Goal: Information Seeking & Learning: Learn about a topic

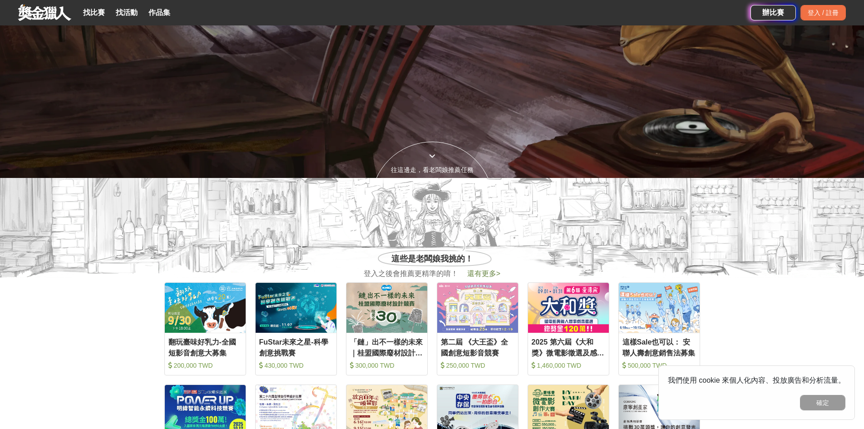
scroll to position [363, 0]
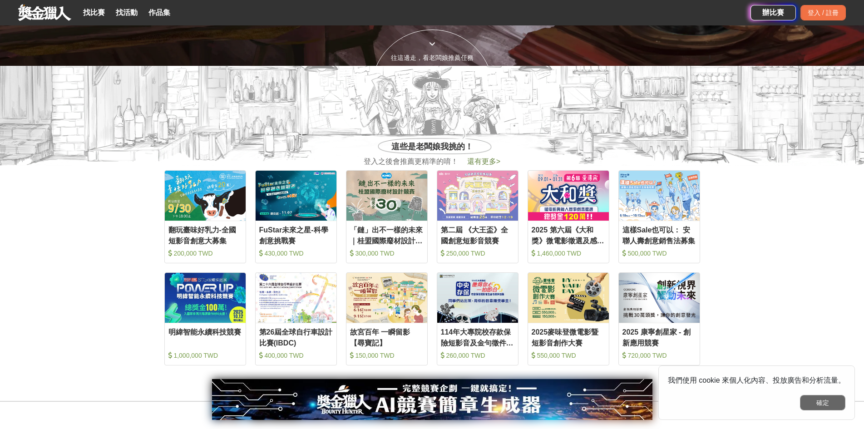
click at [828, 399] on button "確定" at bounding box center [822, 402] width 45 height 15
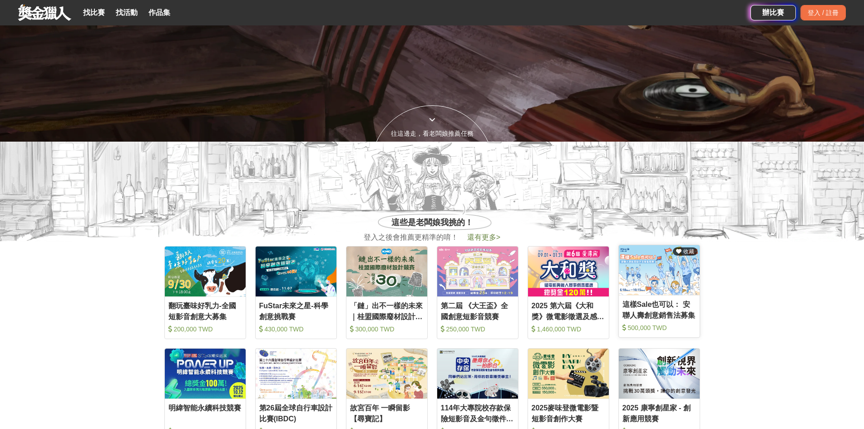
scroll to position [272, 0]
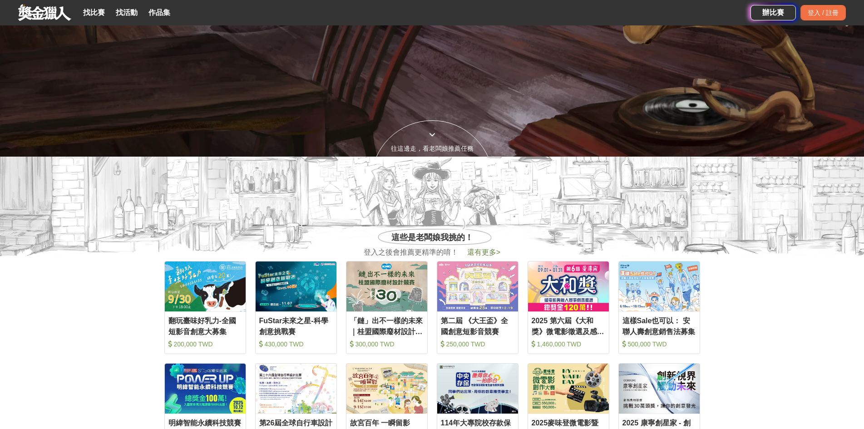
click at [287, 326] on div "FuStar未來之星-科學創意挑戰賽" at bounding box center [296, 326] width 74 height 20
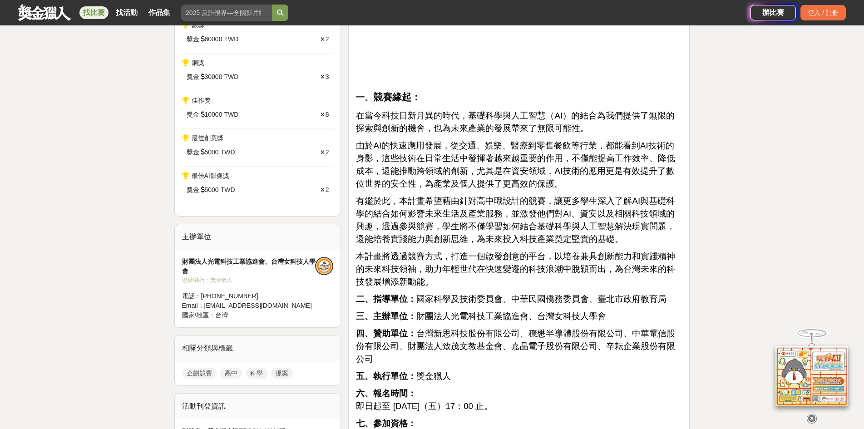
scroll to position [545, 0]
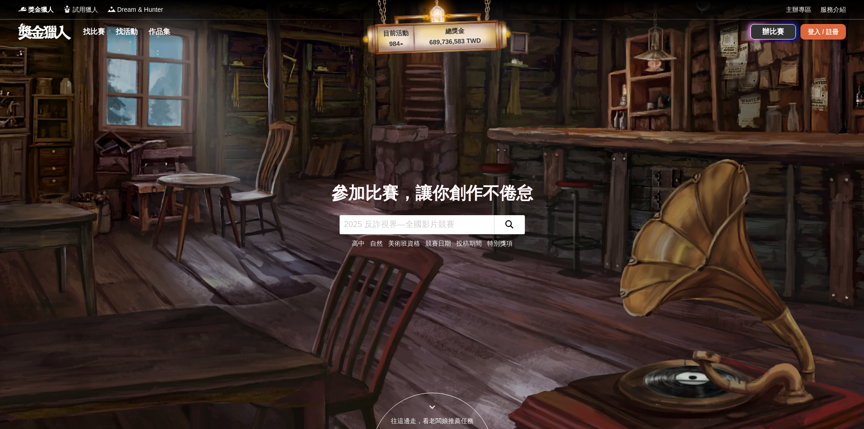
click at [826, 30] on div "登入 / 註冊" at bounding box center [822, 31] width 45 height 15
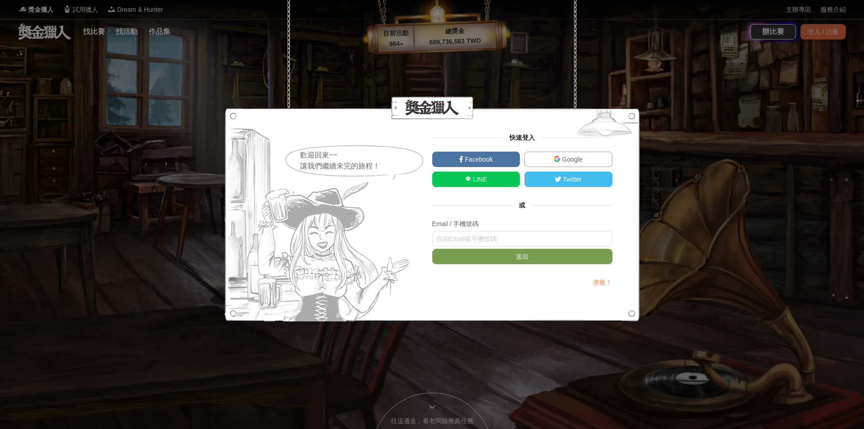
click at [538, 35] on div "歡迎回來~~ 讓我們繼續未完的旅程！ 快速登入 Facebook Google LINE Twitter 或 Email / 手機號碼 送出 求救！" at bounding box center [432, 214] width 864 height 429
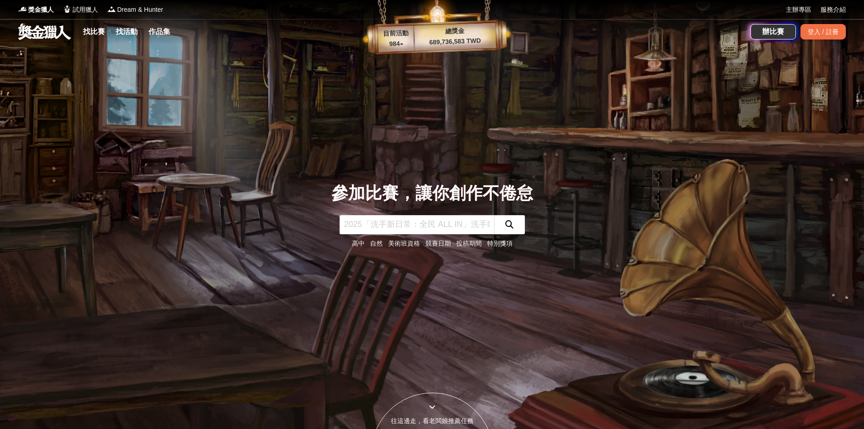
click at [379, 228] on input "text" at bounding box center [417, 224] width 154 height 19
type input "國中"
click button "submit" at bounding box center [509, 224] width 31 height 19
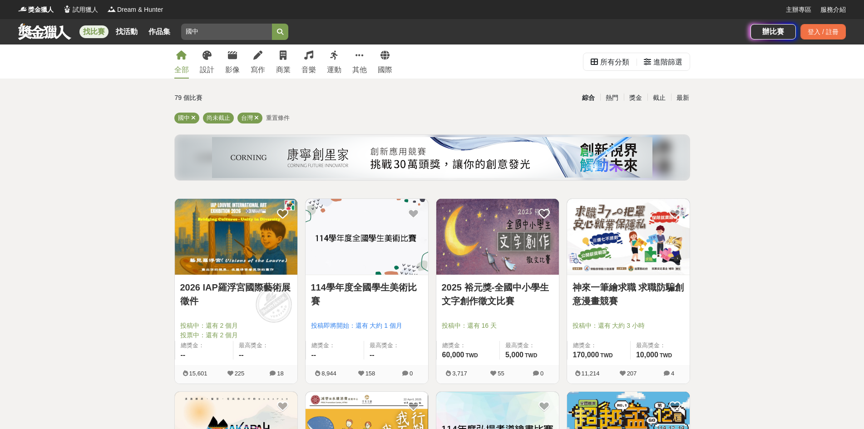
click at [385, 287] on link "114學年度全國學生美術比賽" at bounding box center [367, 294] width 112 height 27
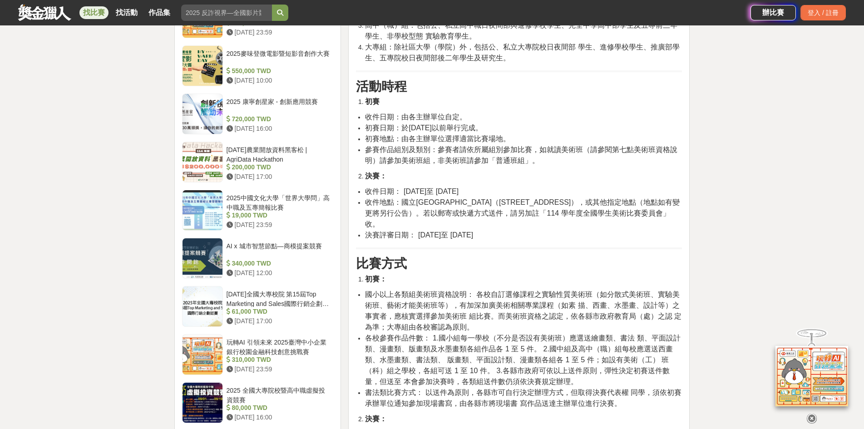
scroll to position [999, 0]
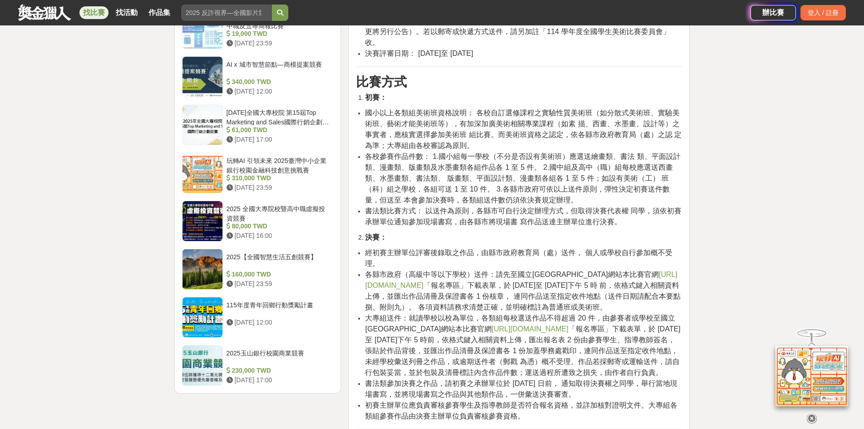
click at [496, 276] on link "[URL][DOMAIN_NAME]" at bounding box center [521, 280] width 312 height 19
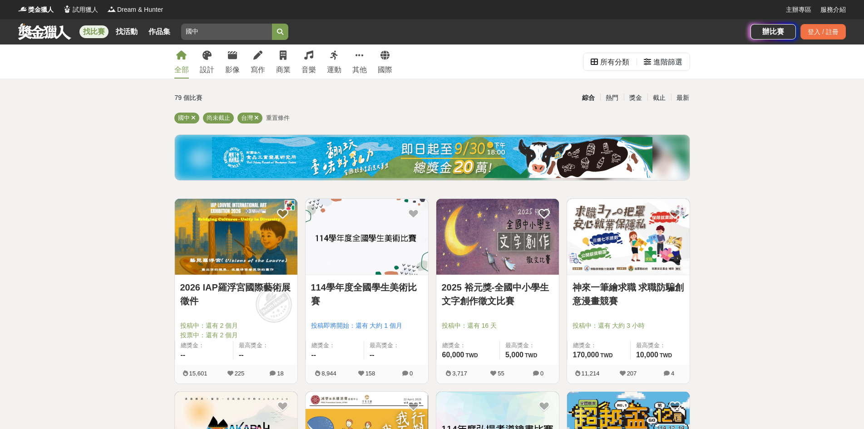
click at [506, 276] on div "2025 裕元獎-全國中小學生文字創作徵文比賽 投稿中：還有 16 天 總獎金： 60,000 60,000 TWD 最高獎金： 5,000 TWD" at bounding box center [497, 320] width 123 height 90
click at [524, 289] on link "2025 裕元獎-全國中小學生文字創作徵文比賽" at bounding box center [498, 294] width 112 height 27
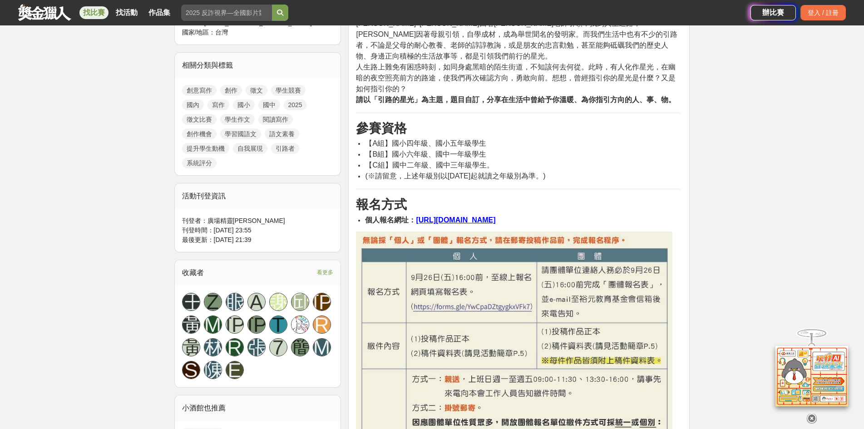
scroll to position [272, 0]
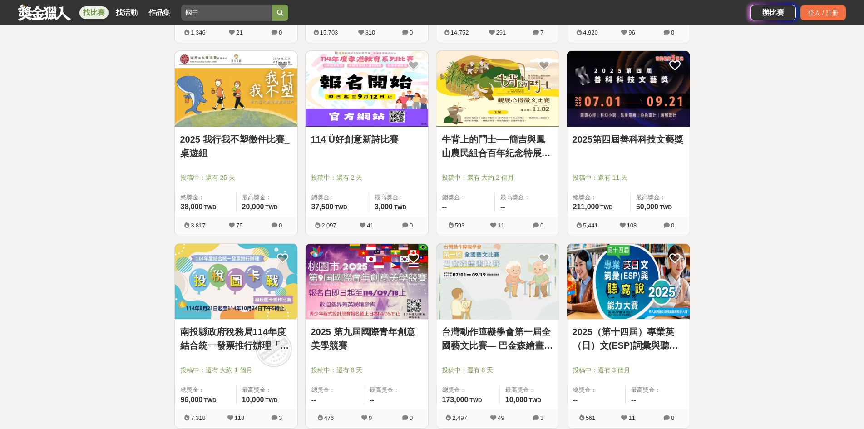
scroll to position [953, 0]
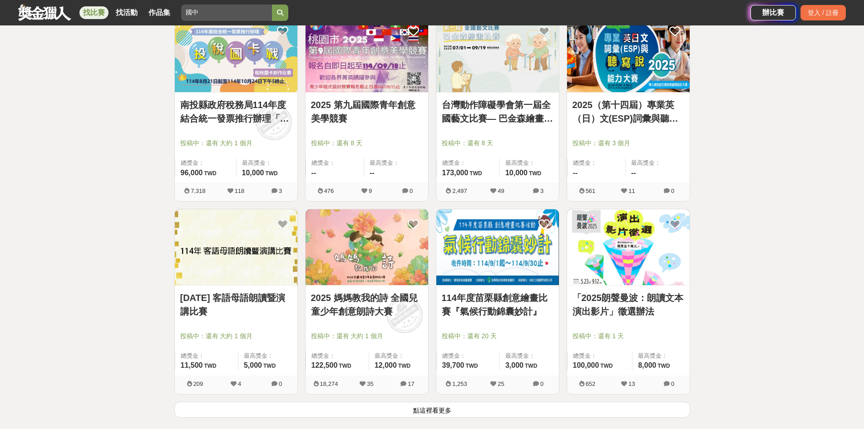
click at [656, 246] on img at bounding box center [628, 247] width 123 height 76
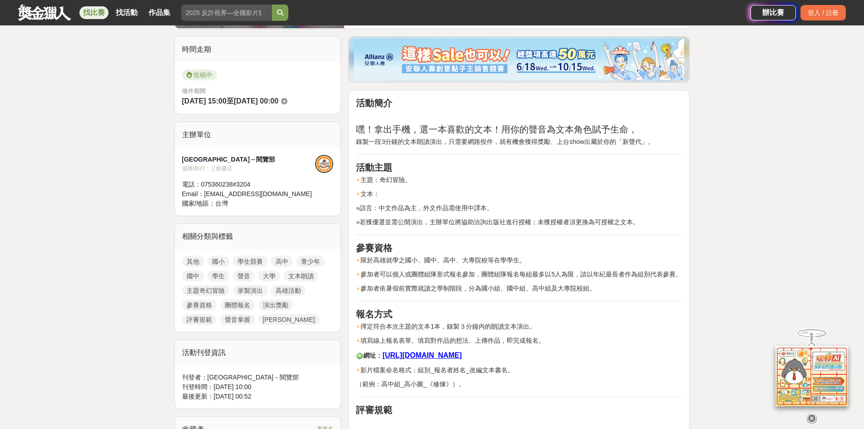
scroll to position [318, 0]
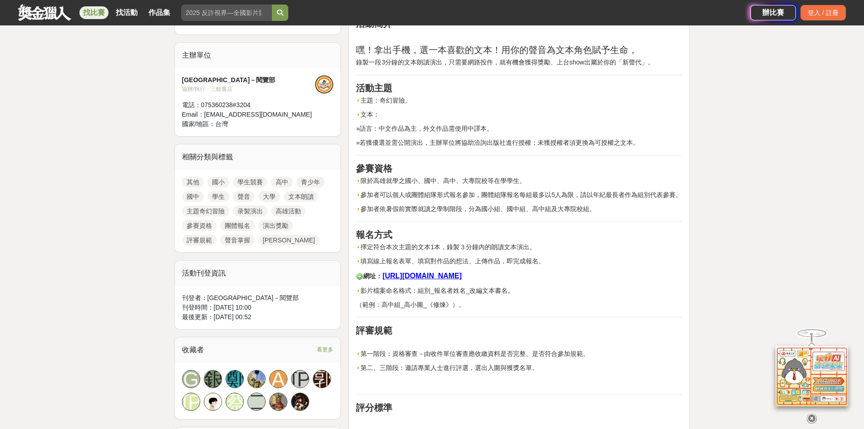
click at [462, 276] on u "[URL][DOMAIN_NAME]" at bounding box center [421, 276] width 79 height 8
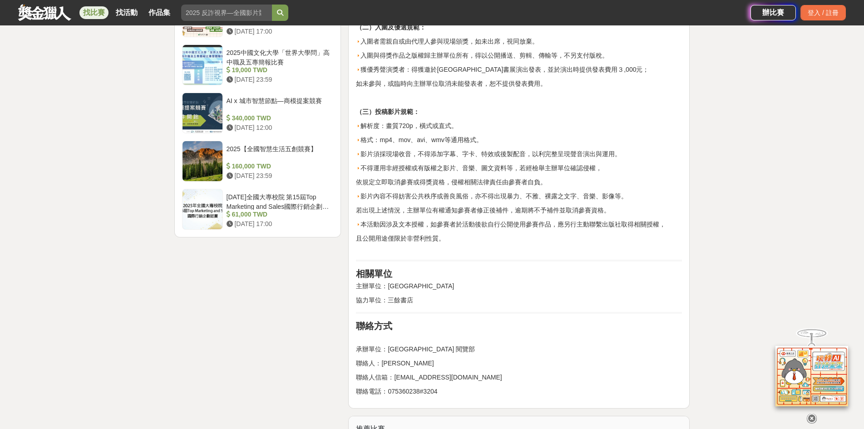
scroll to position [1226, 0]
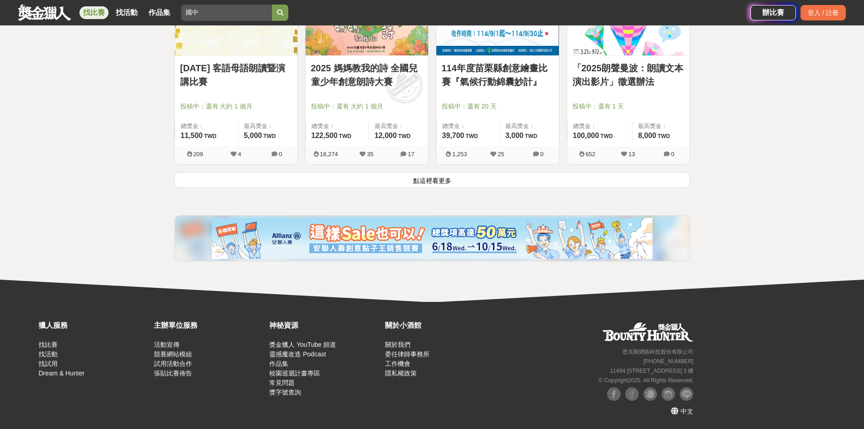
scroll to position [953, 0]
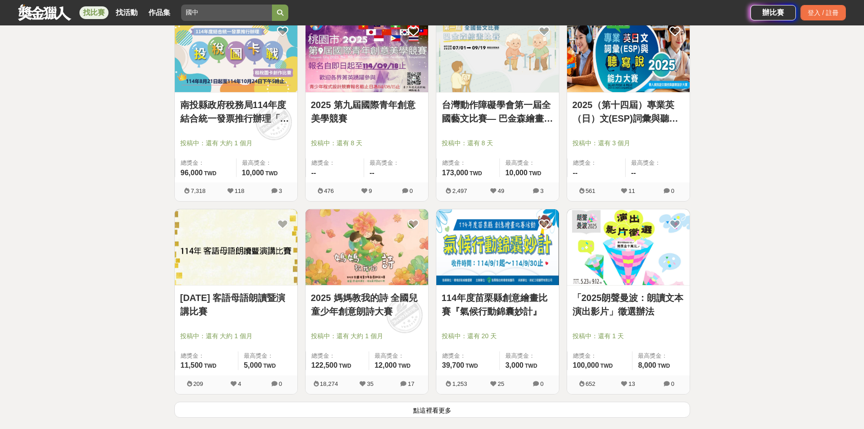
click at [370, 303] on link "2025 媽媽教我的詩 全國兒童少年創意朗詩大賽" at bounding box center [367, 304] width 112 height 27
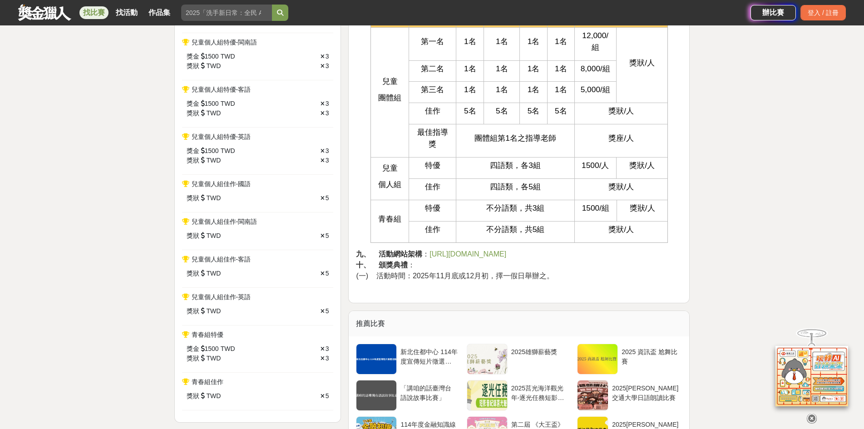
scroll to position [1226, 0]
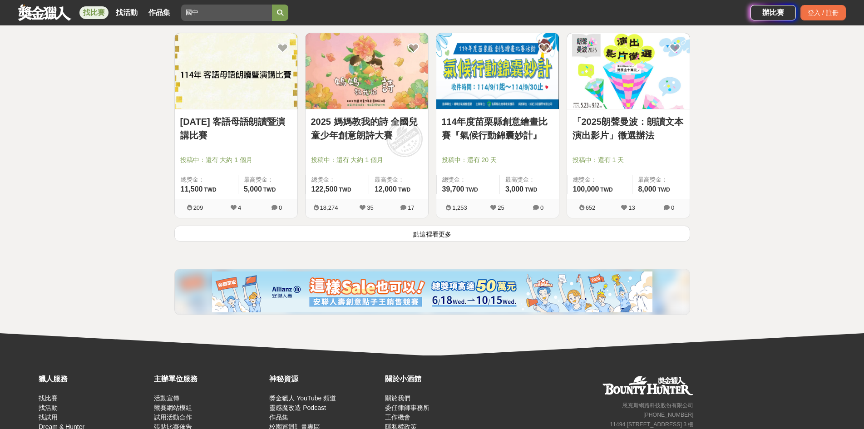
scroll to position [1135, 0]
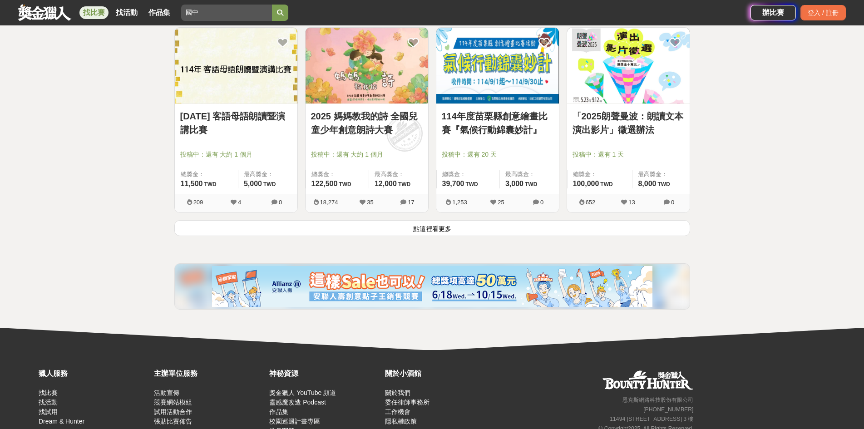
click at [441, 232] on button "點這裡看更多" at bounding box center [432, 228] width 516 height 16
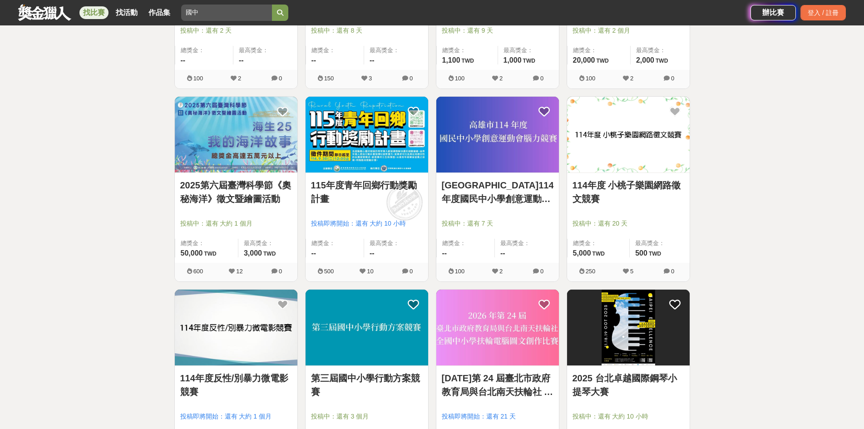
scroll to position [2134, 0]
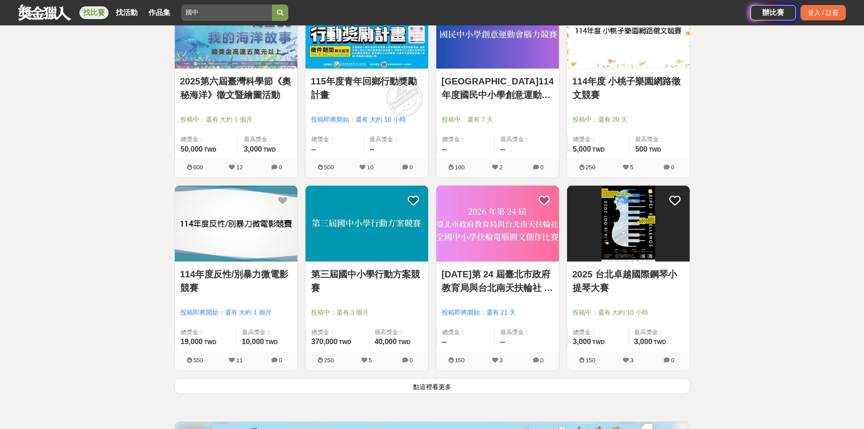
click at [449, 389] on button "點這裡看更多" at bounding box center [432, 386] width 516 height 16
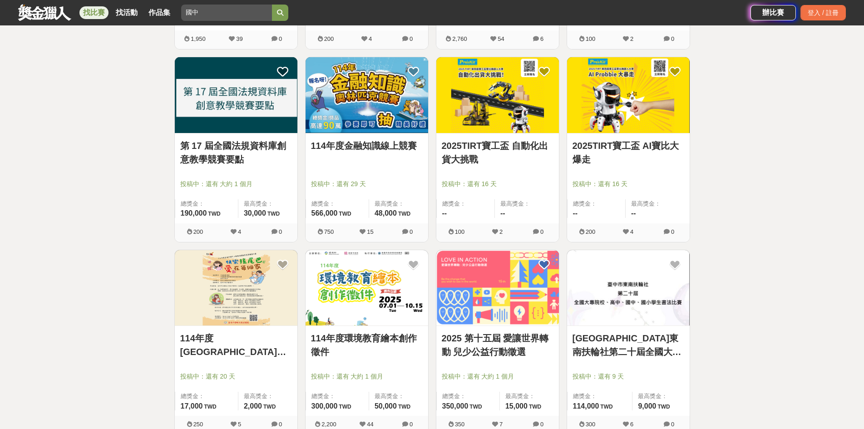
scroll to position [2905, 0]
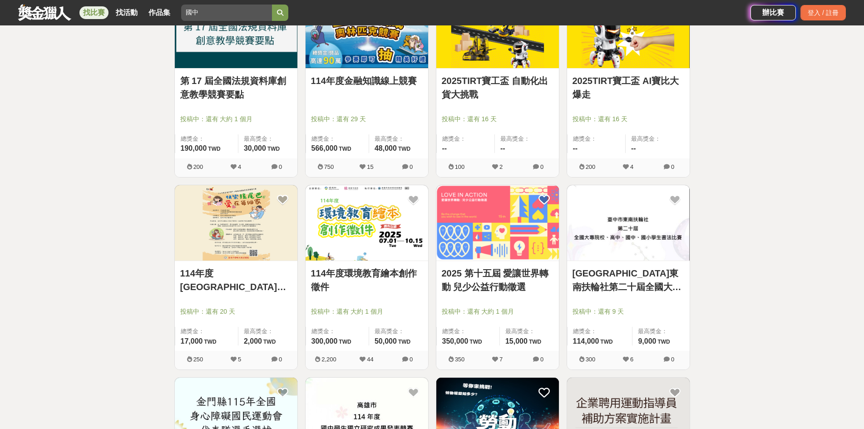
click at [248, 282] on link "114年度[GEOGRAPHIC_DATA]國中小動物保護教育宣導繪畫比賽 2025" at bounding box center [236, 279] width 112 height 27
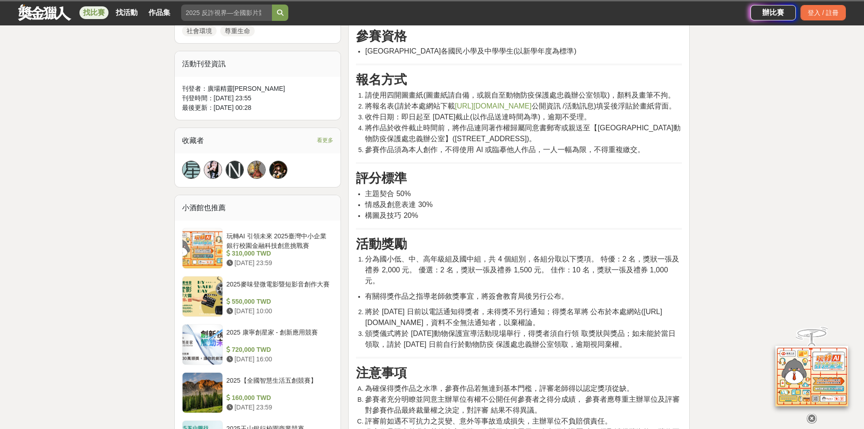
scroll to position [545, 0]
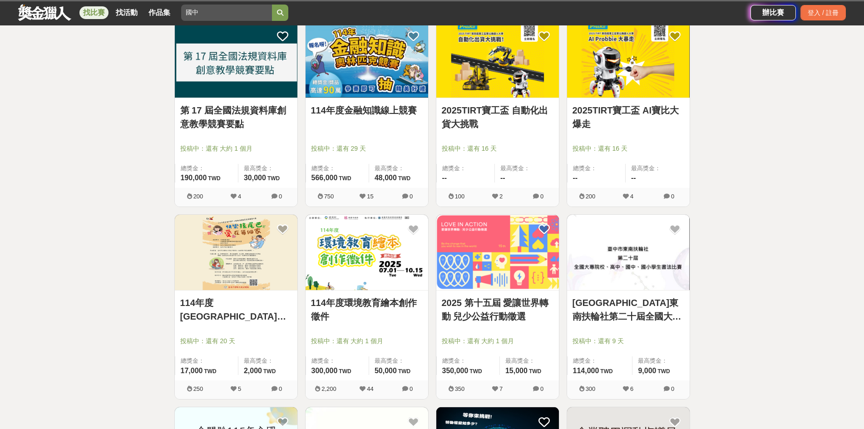
scroll to position [2860, 0]
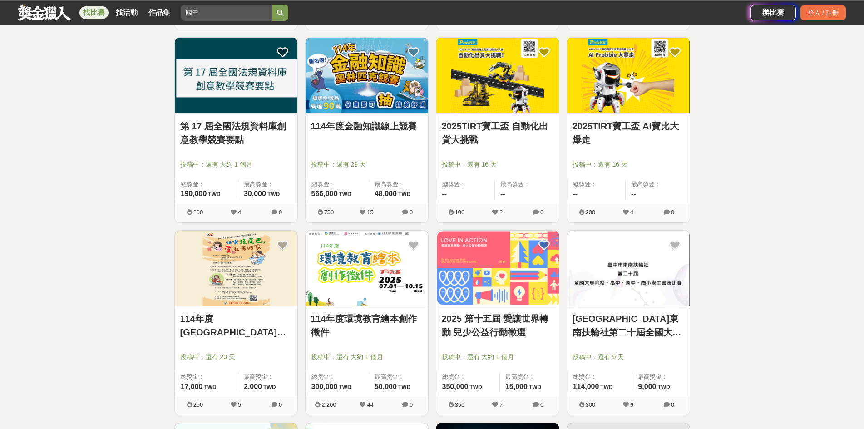
click at [363, 272] on img at bounding box center [367, 269] width 123 height 76
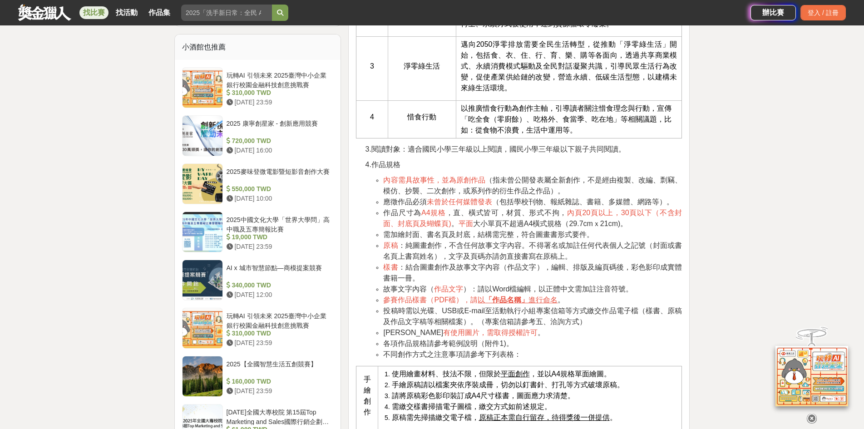
scroll to position [681, 0]
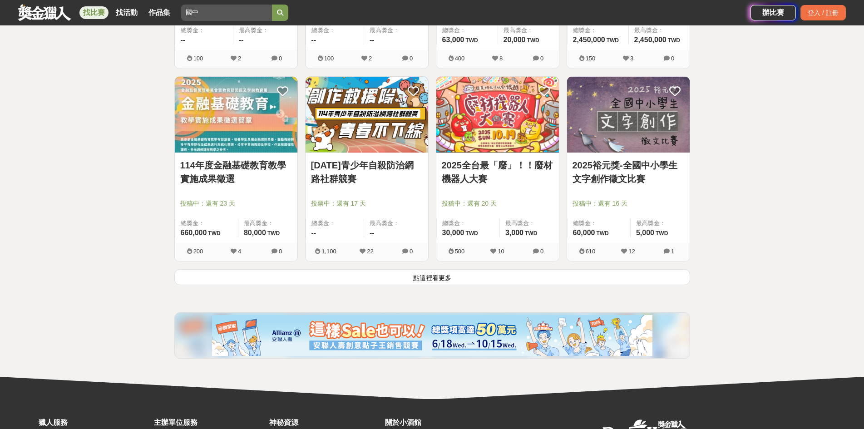
scroll to position [3405, 0]
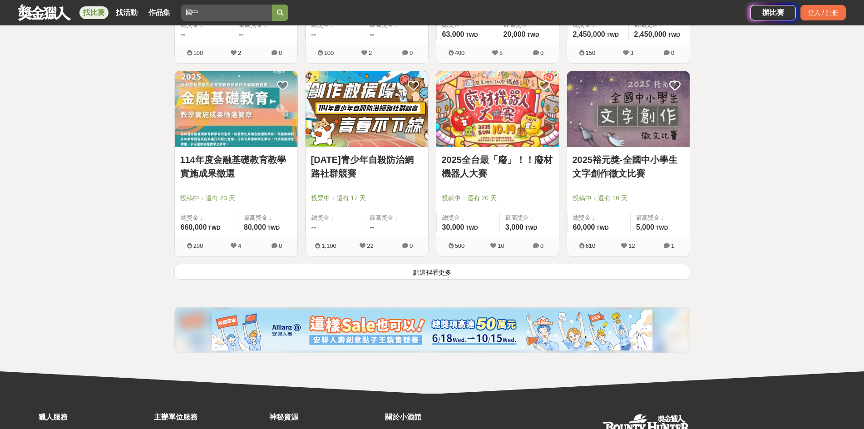
click at [431, 271] on button "點這裡看更多" at bounding box center [432, 272] width 516 height 16
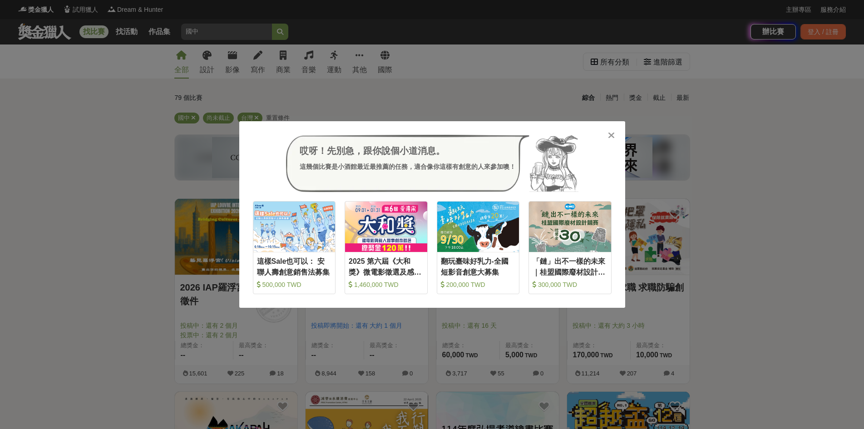
click at [614, 138] on icon at bounding box center [611, 135] width 7 height 9
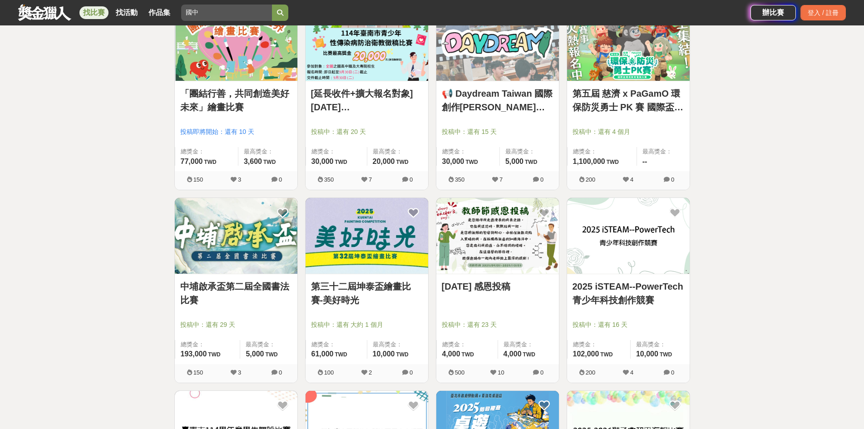
scroll to position [1543, 0]
click at [508, 241] on img at bounding box center [497, 235] width 123 height 76
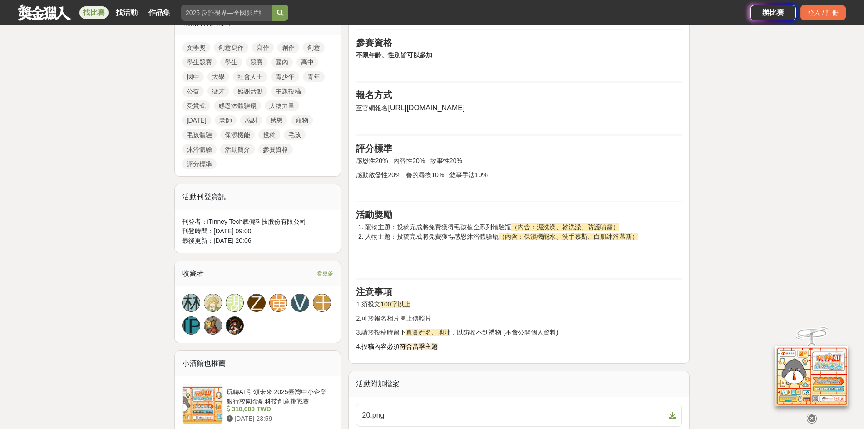
scroll to position [545, 0]
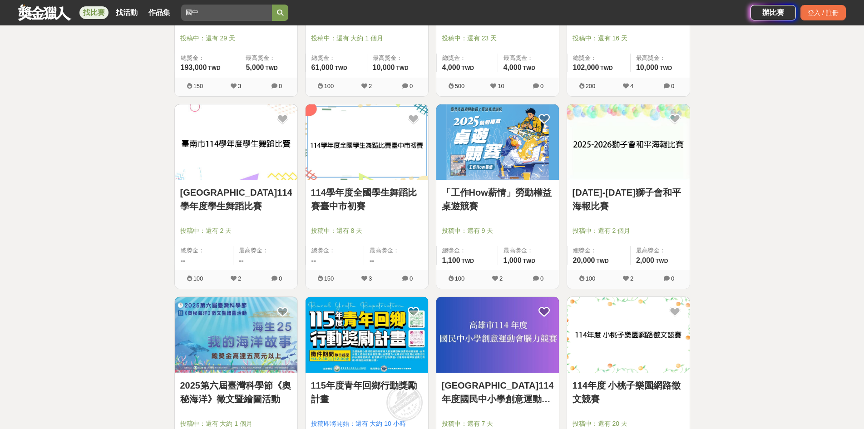
scroll to position [1997, 0]
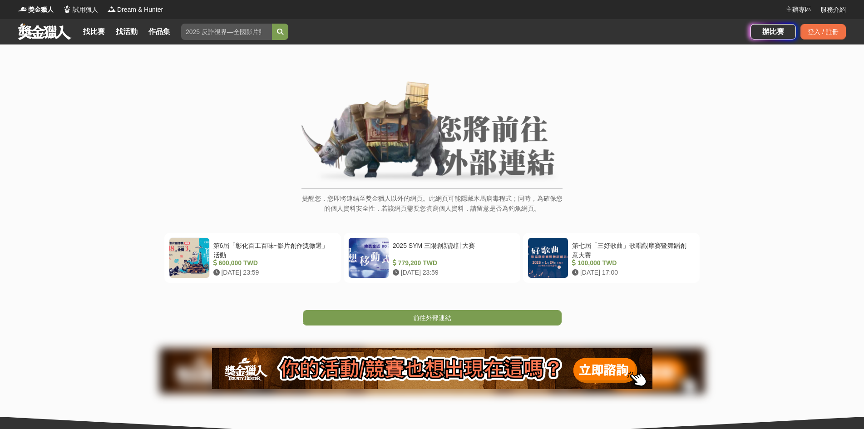
click at [779, 176] on div "提醒您，您即將連結至獎金獵人以外的網頁。此網頁可能隱藏木馬病毒程式；同時，為確保您的個人資料安全性，若該網頁需要您填寫個人資料，請留意是否為釣魚網頁。" at bounding box center [432, 152] width 828 height 142
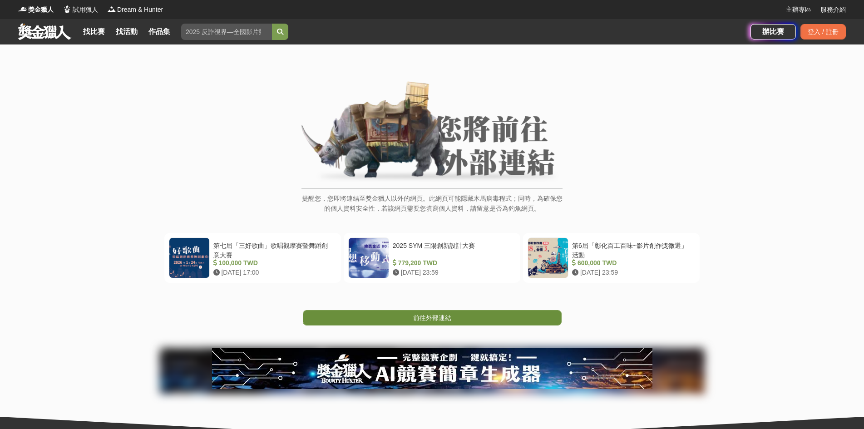
click at [451, 316] on span "前往外部連結" at bounding box center [432, 317] width 38 height 7
